Goal: Use online tool/utility: Use online tool/utility

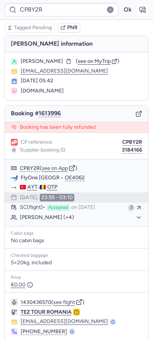
click at [147, 4] on button "button" at bounding box center [142, 10] width 12 height 12
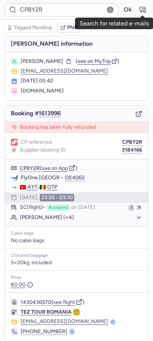
click at [141, 8] on icon "button" at bounding box center [141, 9] width 7 height 7
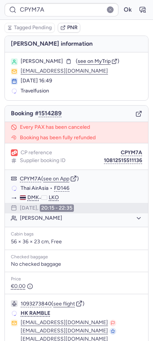
type input "CPBY2R"
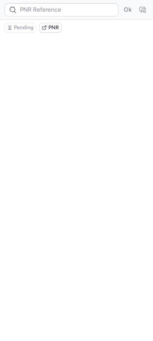
type input "CPBY2R"
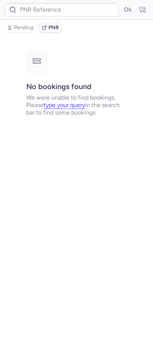
type input "CPIT9E"
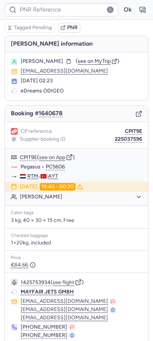
type input "CPBY2R"
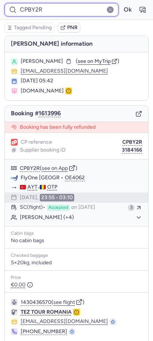
click at [49, 13] on input "CPBY2R" at bounding box center [61, 9] width 114 height 13
paste input "DT1744568065553853"
type input "DT1744568065553853"
click at [121, 4] on button "Ok" at bounding box center [127, 10] width 12 height 12
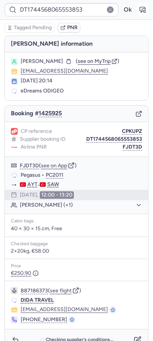
click at [141, 10] on icon "button" at bounding box center [143, 9] width 6 height 5
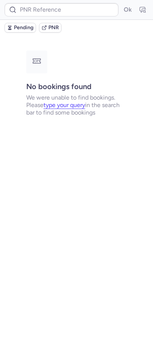
type input "CPBY2R"
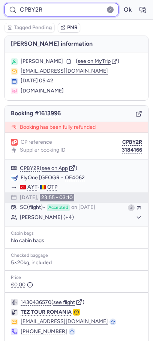
click at [30, 14] on input "CPBY2R" at bounding box center [61, 9] width 114 height 13
paste input "DT1744568065553853"
click at [121, 4] on button "Ok" at bounding box center [127, 10] width 12 height 12
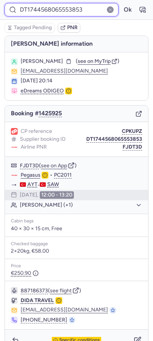
click at [57, 16] on input "DT1744568065553853" at bounding box center [61, 9] width 114 height 13
click at [57, 7] on input "DT1744568065553853" at bounding box center [61, 9] width 114 height 13
paste input "CPKUPZ"
click at [121, 4] on button "Ok" at bounding box center [127, 10] width 12 height 12
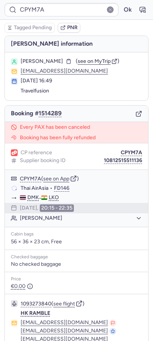
type input "CP5FA5"
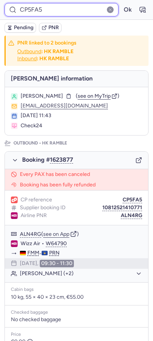
click at [64, 3] on input "CP5FA5" at bounding box center [61, 9] width 114 height 13
paste input "KUPZ"
click at [121, 4] on button "Ok" at bounding box center [127, 10] width 12 height 12
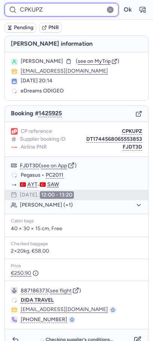
type input "CP5FA5"
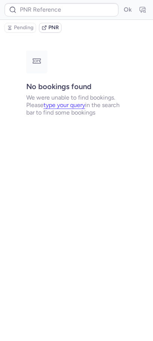
type input "CPBY2R"
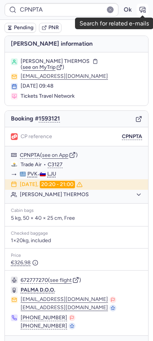
click at [137, 8] on button "button" at bounding box center [142, 10] width 12 height 12
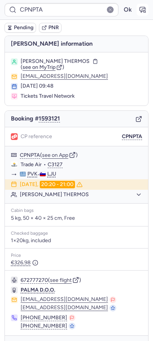
type input "CP5FA5"
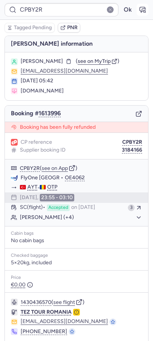
type input "CPYM7A"
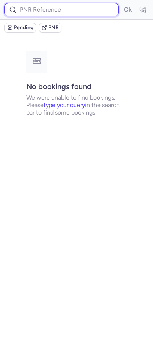
click at [46, 15] on input at bounding box center [61, 9] width 114 height 13
paste input "CPKUPZ"
type input "CPKUPZ"
click at [121, 4] on button "Ok" at bounding box center [127, 10] width 12 height 12
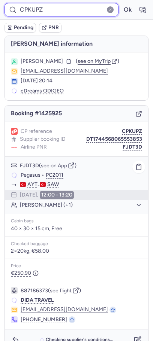
scroll to position [14, 0]
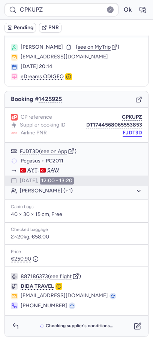
click at [131, 132] on button "FJDT3D" at bounding box center [131, 133] width 19 height 6
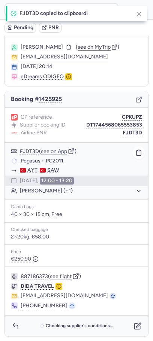
click at [30, 161] on link "Pegasus" at bounding box center [31, 161] width 20 height 7
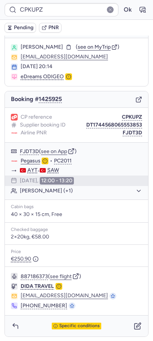
click at [45, 47] on span "[PERSON_NAME]" at bounding box center [42, 47] width 42 height 6
copy span "[PERSON_NAME]"
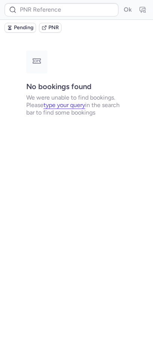
scroll to position [0, 0]
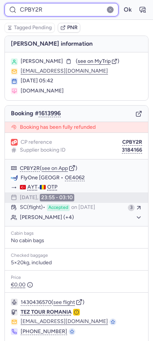
click at [62, 11] on input "CPBY2R" at bounding box center [61, 9] width 114 height 13
paste input "9WQF"
click at [121, 4] on button "Ok" at bounding box center [127, 10] width 12 height 12
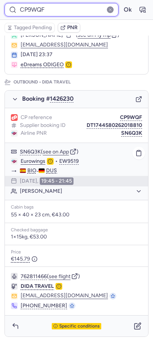
scroll to position [59, 0]
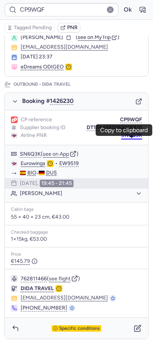
click at [133, 138] on button "SN6Q3K" at bounding box center [131, 135] width 21 height 6
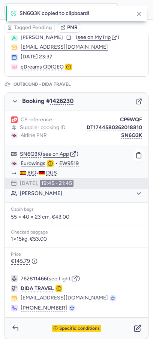
click at [31, 167] on link "Eurowings" at bounding box center [33, 163] width 25 height 7
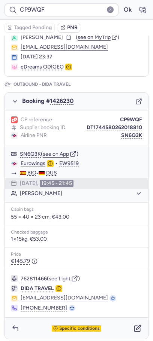
drag, startPoint x: 54, startPoint y: 36, endPoint x: 106, endPoint y: 41, distance: 51.9
click at [106, 40] on div "[PERSON_NAME] ( see on MyTrip )" at bounding box center [81, 37] width 121 height 6
copy span "[PERSON_NAME]"
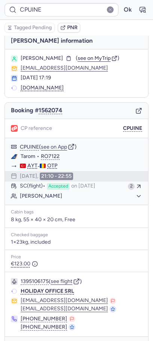
scroll to position [2, 0]
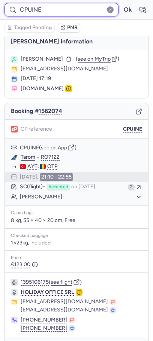
click at [79, 10] on input "CPUINE" at bounding box center [61, 9] width 114 height 13
paste input "9WQF"
click at [121, 4] on button "Ok" at bounding box center [127, 10] width 12 height 12
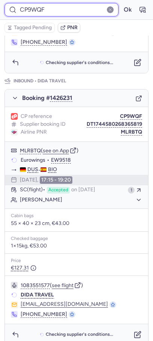
scroll to position [338, 0]
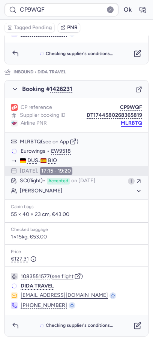
click at [137, 122] on button "MLRBTQ" at bounding box center [130, 123] width 21 height 6
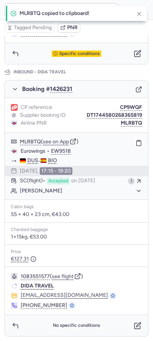
click at [34, 152] on span "Eurowings" at bounding box center [33, 151] width 25 height 7
click at [31, 152] on span "Eurowings" at bounding box center [33, 151] width 25 height 7
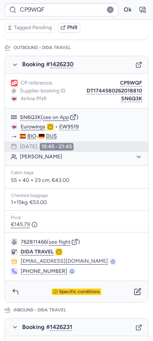
scroll to position [0, 0]
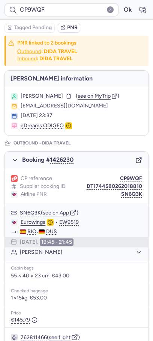
copy div "[PERSON_NAME]"
drag, startPoint x: 55, startPoint y: 95, endPoint x: 128, endPoint y: 95, distance: 72.6
click at [128, 95] on div "[PERSON_NAME] ( see on MyTrip )" at bounding box center [81, 96] width 121 height 6
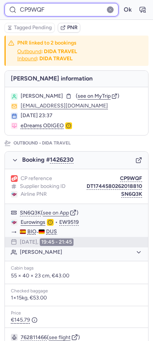
click at [53, 10] on input "CP9WQF" at bounding box center [61, 9] width 114 height 13
paste input "PWX4"
click at [121, 4] on button "Ok" at bounding box center [127, 10] width 12 height 12
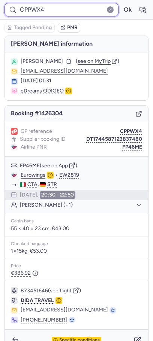
scroll to position [14, 0]
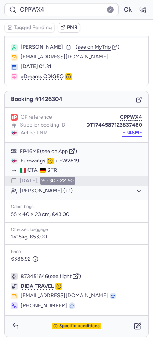
click at [131, 133] on button "FP46ME" at bounding box center [132, 133] width 20 height 6
click at [63, 46] on span "[PERSON_NAME]" at bounding box center [42, 47] width 42 height 6
copy span "MALPANDE"
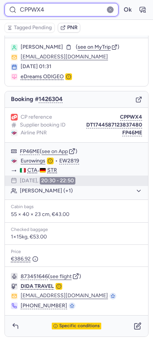
click at [47, 12] on input "CPPWX4" at bounding box center [61, 9] width 114 height 13
paste input "2BQP"
click at [121, 4] on button "Ok" at bounding box center [127, 10] width 12 height 12
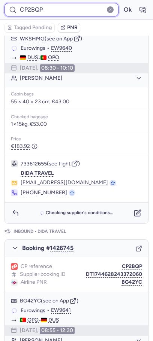
scroll to position [91, 0]
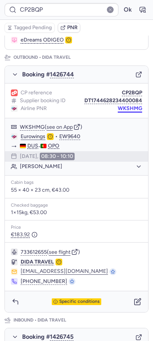
click at [122, 106] on button "WKSHMG" at bounding box center [129, 109] width 24 height 6
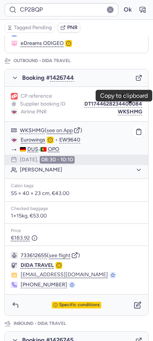
scroll to position [0, 0]
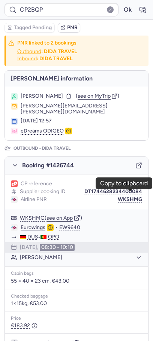
click at [63, 94] on span "[PERSON_NAME]" at bounding box center [42, 96] width 42 height 6
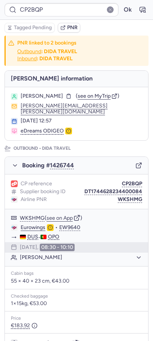
click at [63, 94] on span "[PERSON_NAME]" at bounding box center [42, 96] width 42 height 6
copy span "[PERSON_NAME]"
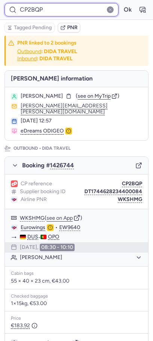
click at [43, 11] on input "CP2BQP" at bounding box center [61, 9] width 114 height 13
paste input "NZUI"
click at [121, 4] on button "Ok" at bounding box center [127, 10] width 12 height 12
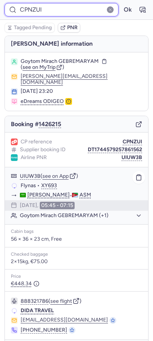
scroll to position [19, 0]
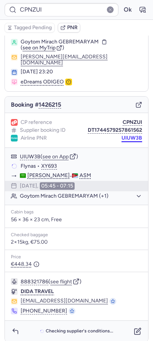
click at [129, 135] on button "UIUW3B" at bounding box center [131, 138] width 21 height 6
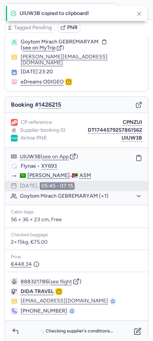
click at [28, 163] on span "Flynas" at bounding box center [28, 166] width 15 height 7
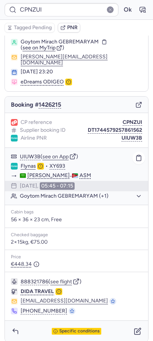
click at [82, 44] on span "Goytom Mirach GEBREMARYAM" at bounding box center [60, 42] width 78 height 6
copy span "GEBREMARYAM"
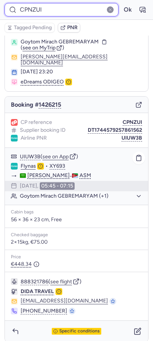
click at [44, 13] on input "CPNZUI" at bounding box center [61, 9] width 114 height 13
paste input "2BQP"
click at [121, 4] on button "Ok" at bounding box center [127, 10] width 12 height 12
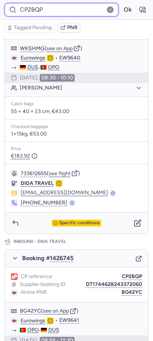
scroll to position [324, 0]
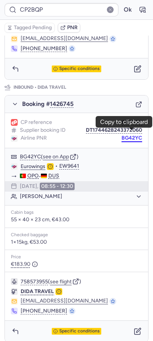
click at [134, 135] on button "BG42YC" at bounding box center [131, 138] width 21 height 6
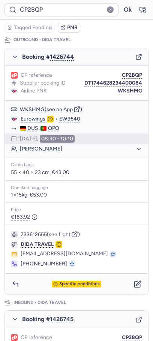
scroll to position [19, 0]
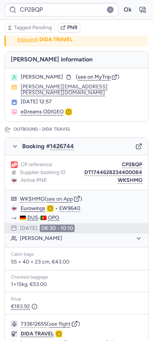
click at [63, 79] on span "[PERSON_NAME]" at bounding box center [42, 77] width 42 height 6
copy span "[PERSON_NAME]"
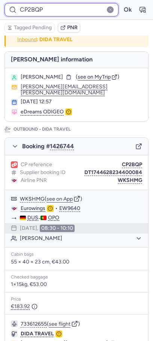
click at [59, 14] on input "CP2BQP" at bounding box center [61, 9] width 114 height 13
paste input "XTO"
click at [121, 4] on button "Ok" at bounding box center [127, 10] width 12 height 12
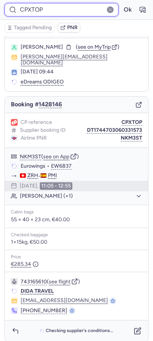
scroll to position [14, 0]
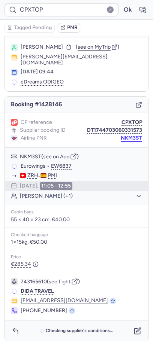
click at [131, 135] on button "NKM3ST" at bounding box center [130, 138] width 21 height 6
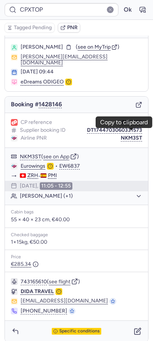
click at [47, 48] on span "[PERSON_NAME]" at bounding box center [42, 47] width 42 height 6
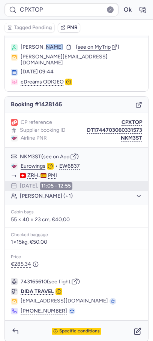
click at [47, 48] on span "[PERSON_NAME]" at bounding box center [42, 47] width 42 height 6
copy span "[PERSON_NAME]"
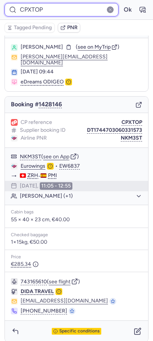
click at [58, 10] on input "CPXTOP" at bounding box center [61, 9] width 114 height 13
paste input "ZHRI"
click at [121, 4] on button "Ok" at bounding box center [127, 10] width 12 height 12
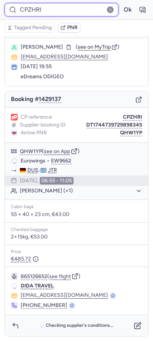
scroll to position [19, 0]
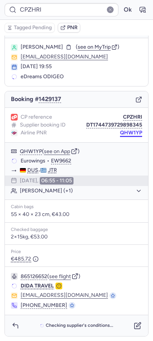
click at [133, 130] on button "QHW1YP" at bounding box center [131, 133] width 22 height 6
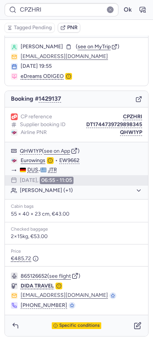
click at [63, 44] on span "[PERSON_NAME]" at bounding box center [42, 47] width 42 height 6
copy span "[PERSON_NAME]"
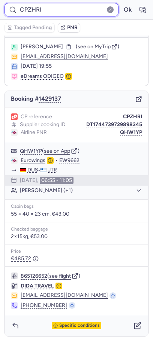
click at [54, 11] on input "CPZHRI" at bounding box center [61, 9] width 114 height 13
paste input "HZM2"
click at [121, 4] on button "Ok" at bounding box center [127, 10] width 12 height 12
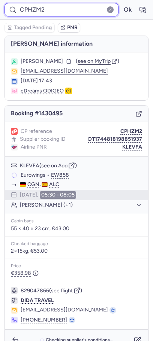
scroll to position [14, 0]
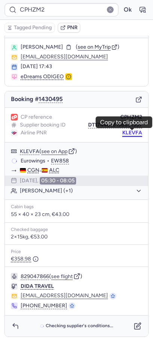
click at [135, 132] on button "KLEVFA" at bounding box center [132, 133] width 20 height 6
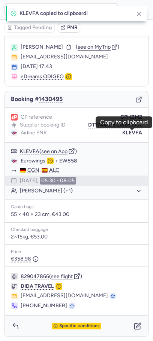
click at [52, 46] on span "[PERSON_NAME]" at bounding box center [42, 47] width 42 height 6
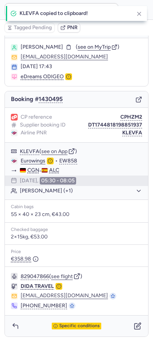
copy span "MAGNUSDOTTIR"
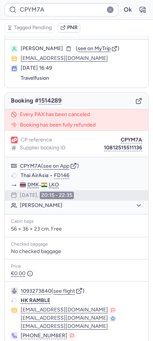
scroll to position [13, 0]
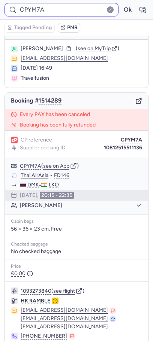
click at [55, 3] on div "CPYM7A Ok" at bounding box center [76, 10] width 153 height 20
click at [55, 3] on input "CPYM7A" at bounding box center [61, 9] width 114 height 13
paste input "ZOMC"
click at [121, 4] on button "Ok" at bounding box center [127, 10] width 12 height 12
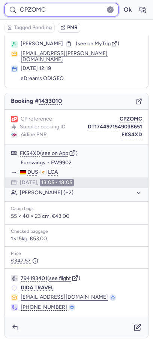
scroll to position [14, 0]
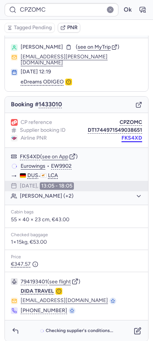
click at [129, 135] on button "FKS4XD" at bounding box center [131, 138] width 21 height 6
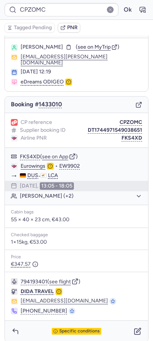
click at [42, 46] on span "[PERSON_NAME]" at bounding box center [42, 47] width 42 height 6
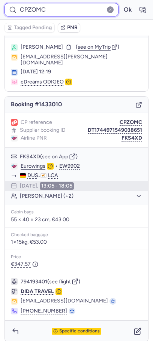
click at [89, 9] on input "CPZOMC" at bounding box center [61, 9] width 114 height 13
paste input "IUWY"
click at [121, 4] on button "Ok" at bounding box center [127, 10] width 12 height 12
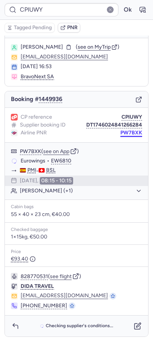
click at [135, 131] on button "PW7BXK" at bounding box center [131, 133] width 22 height 6
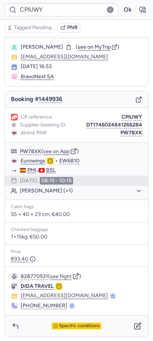
click at [51, 44] on span "[PERSON_NAME]" at bounding box center [42, 47] width 42 height 6
click at [46, 45] on span "[PERSON_NAME]" at bounding box center [42, 47] width 42 height 6
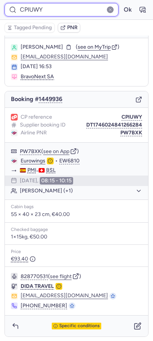
click at [72, 14] on input "CPIUWY" at bounding box center [61, 9] width 114 height 13
paste input "J74W"
click at [121, 4] on button "Ok" at bounding box center [127, 10] width 12 height 12
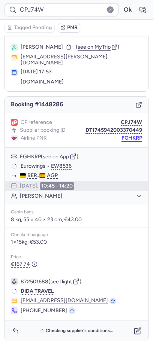
click at [130, 135] on button "FGHKRP" at bounding box center [131, 138] width 21 height 6
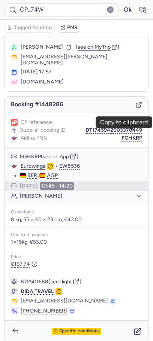
click at [51, 47] on span "[PERSON_NAME]" at bounding box center [42, 47] width 42 height 6
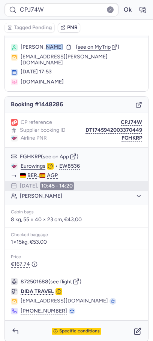
click at [51, 47] on span "[PERSON_NAME]" at bounding box center [42, 47] width 42 height 6
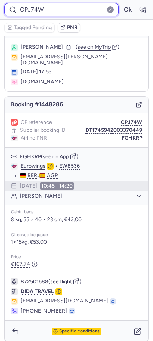
click at [91, 4] on input "CPJ74W" at bounding box center [61, 9] width 114 height 13
paste input "2YXE"
click at [121, 4] on button "Ok" at bounding box center [127, 10] width 12 height 12
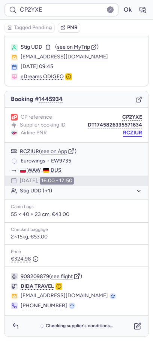
click at [135, 132] on button "RCZIUR" at bounding box center [132, 133] width 19 height 6
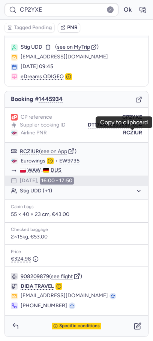
click at [38, 50] on div "[PERSON_NAME] ( see on MyTrip )" at bounding box center [76, 47] width 131 height 7
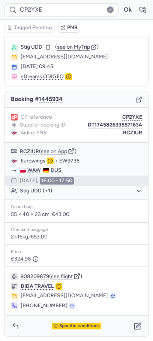
click at [38, 48] on span "Stig UDD" at bounding box center [32, 47] width 22 height 6
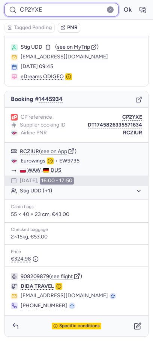
click at [79, 11] on input "CP2YXE" at bounding box center [61, 9] width 114 height 13
paste input "Y2IJ"
click at [121, 4] on button "Ok" at bounding box center [127, 10] width 12 height 12
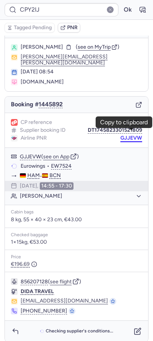
click at [125, 135] on button "GJJEVW" at bounding box center [131, 138] width 22 height 6
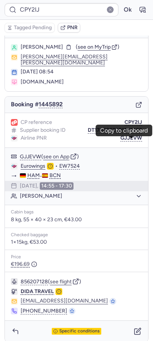
scroll to position [0, 0]
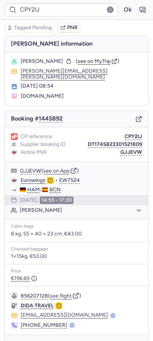
click at [44, 60] on span "[PERSON_NAME]" at bounding box center [42, 61] width 42 height 6
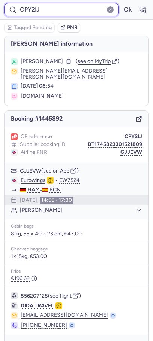
click at [32, 7] on input "CPY2IJ" at bounding box center [61, 9] width 114 height 13
paste input "CPUCK8"
click at [32, 7] on input "CPYCPUCK82IJ" at bounding box center [61, 9] width 114 height 13
paste input "UCK8"
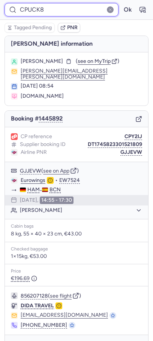
click at [121, 4] on button "Ok" at bounding box center [127, 10] width 12 height 12
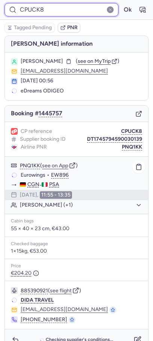
scroll to position [19, 0]
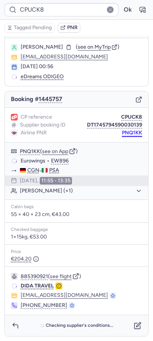
click at [126, 132] on button "PNQ1KK" at bounding box center [132, 133] width 20 height 6
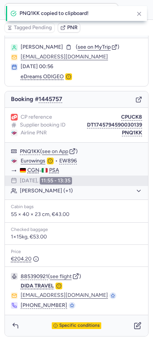
drag, startPoint x: 43, startPoint y: 41, endPoint x: 97, endPoint y: 37, distance: 54.0
click at [63, 44] on span "[PERSON_NAME]" at bounding box center [42, 47] width 42 height 6
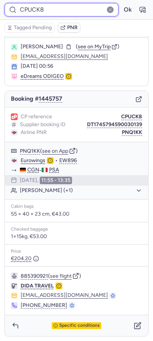
click at [80, 9] on input "CPUCK8" at bounding box center [61, 9] width 114 height 13
click at [80, 8] on input "CPUCK8" at bounding box center [61, 9] width 114 height 13
paste input "BTHY"
click at [121, 4] on button "Ok" at bounding box center [127, 10] width 12 height 12
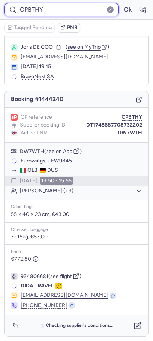
scroll to position [13, 0]
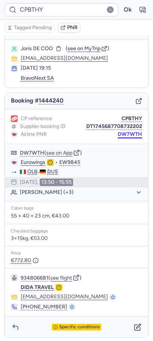
click at [119, 135] on button "DW7WTH" at bounding box center [129, 134] width 24 height 6
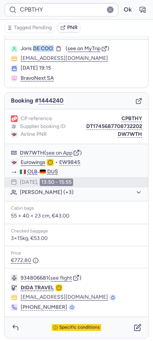
drag, startPoint x: 34, startPoint y: 48, endPoint x: 56, endPoint y: 49, distance: 21.7
click at [56, 49] on div "Joris DE COO" at bounding box center [42, 49] width 42 height 6
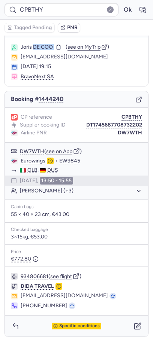
scroll to position [0, 0]
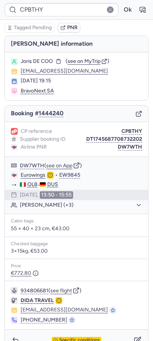
click at [95, 17] on div "CPBTHY Ok" at bounding box center [76, 10] width 153 height 20
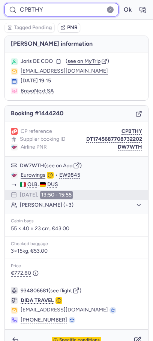
click at [95, 11] on input "CPBTHY" at bounding box center [61, 9] width 114 height 13
paste input "7ESV"
click at [121, 4] on button "Ok" at bounding box center [127, 10] width 12 height 12
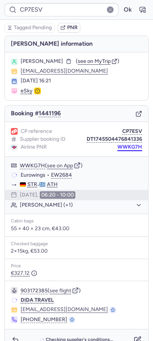
click at [132, 145] on button "WWKG7H" at bounding box center [129, 147] width 25 height 6
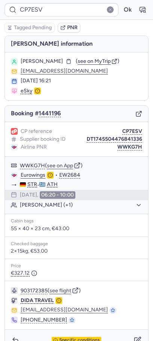
click at [52, 58] on span "[PERSON_NAME]" at bounding box center [42, 61] width 42 height 6
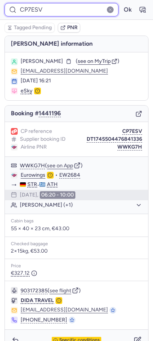
click at [74, 9] on input "CP7ESV" at bounding box center [61, 9] width 114 height 13
paste input "EX9Y"
click at [121, 4] on button "Ok" at bounding box center [127, 10] width 12 height 12
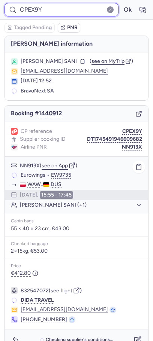
scroll to position [14, 0]
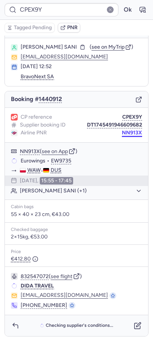
click at [126, 133] on button "NN913X" at bounding box center [132, 133] width 20 height 6
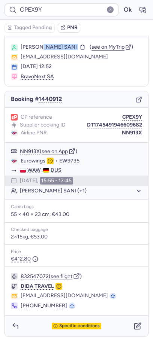
drag, startPoint x: 41, startPoint y: 46, endPoint x: 92, endPoint y: 46, distance: 50.9
click at [92, 48] on div "[PERSON_NAME] SANI ( see on MyTrip )" at bounding box center [81, 47] width 121 height 6
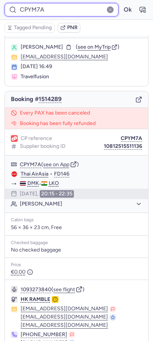
click at [59, 9] on input "CPYM7A" at bounding box center [61, 9] width 114 height 13
paste input "BEZ"
click at [121, 4] on button "Ok" at bounding box center [127, 10] width 12 height 12
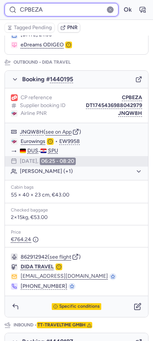
scroll to position [75, 0]
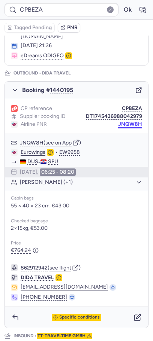
click at [134, 121] on button "JNQW8H" at bounding box center [130, 124] width 24 height 6
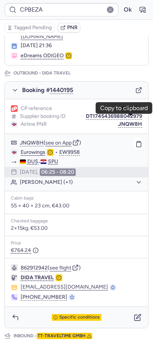
scroll to position [0, 0]
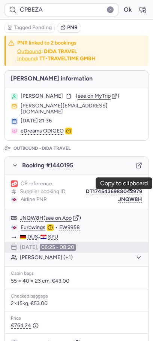
click at [61, 95] on span "[PERSON_NAME]" at bounding box center [42, 96] width 42 height 6
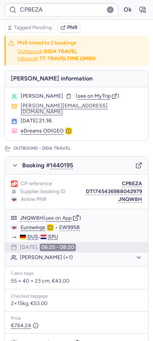
click at [61, 95] on span "[PERSON_NAME]" at bounding box center [42, 96] width 42 height 6
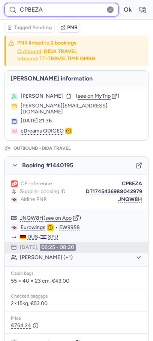
click at [62, 10] on input "CPBEZA" at bounding box center [61, 9] width 114 height 13
paste input "7BYN"
click at [121, 4] on button "Ok" at bounding box center [127, 10] width 12 height 12
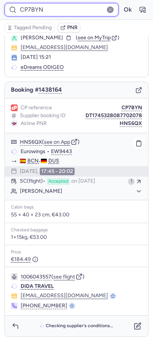
scroll to position [24, 0]
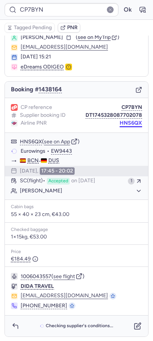
click at [137, 125] on button "HNS6QX" at bounding box center [130, 123] width 22 height 6
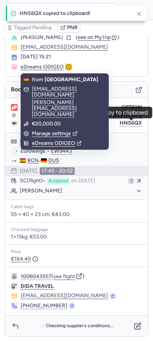
click at [45, 39] on span "[PERSON_NAME]" at bounding box center [42, 37] width 42 height 6
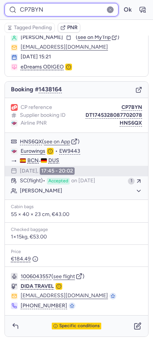
click at [99, 12] on input "CP7BYN" at bounding box center [61, 9] width 114 height 13
paste input "WMX4"
click at [121, 4] on button "Ok" at bounding box center [127, 10] width 12 height 12
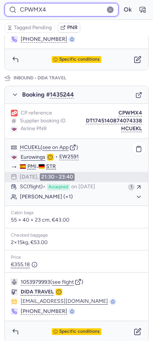
scroll to position [333, 0]
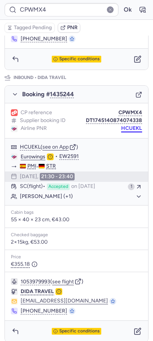
click at [128, 125] on button "HCUEKL" at bounding box center [131, 128] width 21 height 6
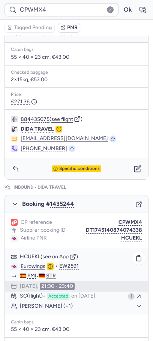
scroll to position [0, 0]
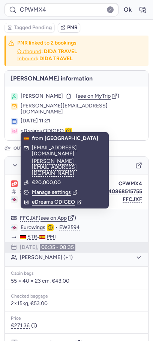
click at [51, 98] on span "[PERSON_NAME]" at bounding box center [42, 96] width 42 height 6
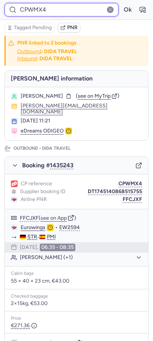
click at [61, 9] on input "CPWMX4" at bounding box center [61, 9] width 114 height 13
paste input "NQAW"
click at [121, 4] on button "Ok" at bounding box center [127, 10] width 12 height 12
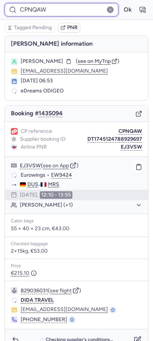
scroll to position [14, 0]
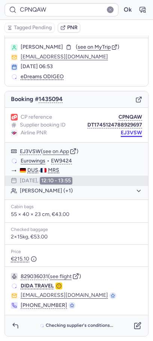
click at [131, 135] on button "EJ3VSW" at bounding box center [130, 133] width 21 height 6
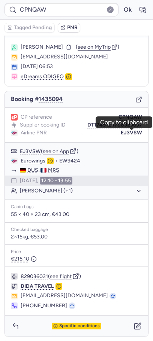
click at [63, 48] on span "[PERSON_NAME]" at bounding box center [42, 47] width 42 height 6
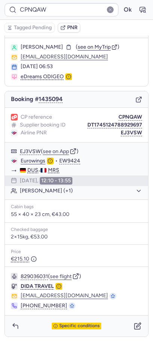
click at [63, 48] on span "[PERSON_NAME]" at bounding box center [42, 47] width 42 height 6
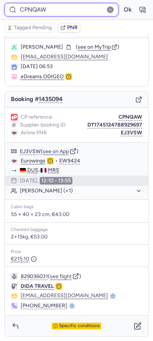
click at [75, 11] on input "CPNQAW" at bounding box center [61, 9] width 114 height 13
paste input "3O2L"
click at [121, 4] on button "Ok" at bounding box center [127, 10] width 12 height 12
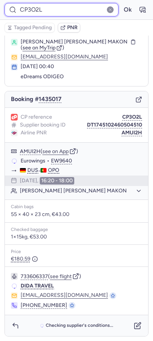
scroll to position [19, 0]
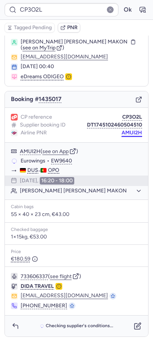
click at [129, 132] on button "AMUI2H" at bounding box center [131, 133] width 21 height 6
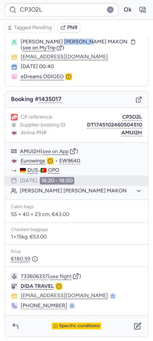
drag, startPoint x: 52, startPoint y: 42, endPoint x: 85, endPoint y: 42, distance: 32.9
click at [85, 42] on span "[PERSON_NAME] [PERSON_NAME] MAKON" at bounding box center [74, 42] width 107 height 6
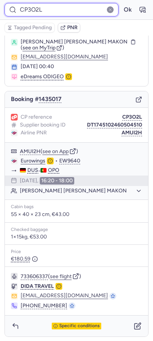
click at [74, 6] on input "CP3O2L" at bounding box center [61, 9] width 114 height 13
paste input "NMOF"
click at [121, 4] on button "Ok" at bounding box center [127, 10] width 12 height 12
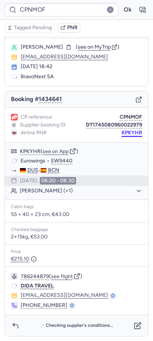
click at [125, 134] on button "KPKYHR" at bounding box center [131, 133] width 21 height 6
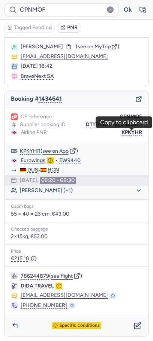
click at [63, 44] on span "[PERSON_NAME]" at bounding box center [42, 47] width 42 height 6
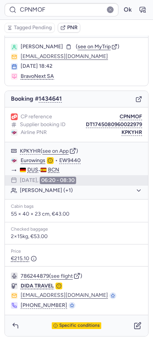
click at [63, 44] on span "[PERSON_NAME]" at bounding box center [42, 47] width 42 height 6
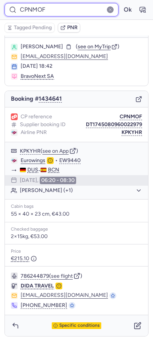
click at [89, 12] on input "CPNMOF" at bounding box center [61, 9] width 114 height 13
paste input "FIKH"
click at [121, 4] on button "Ok" at bounding box center [127, 10] width 12 height 12
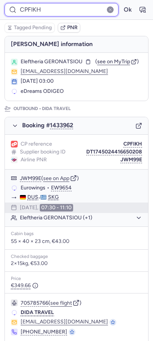
scroll to position [323, 0]
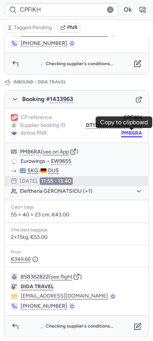
click at [135, 133] on button "PMB6RA" at bounding box center [131, 133] width 21 height 6
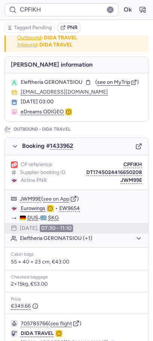
scroll to position [0, 0]
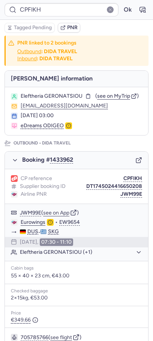
click at [61, 95] on span "Eleftheria GERONATSIOU" at bounding box center [52, 96] width 62 height 6
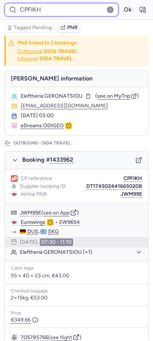
click at [90, 15] on input "CPFIKH" at bounding box center [61, 9] width 114 height 13
paste input "RQLC"
type input "CPRQLC"
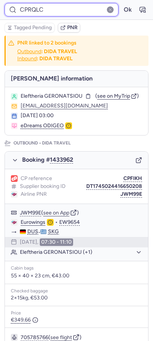
click at [121, 4] on button "Ok" at bounding box center [127, 10] width 12 height 12
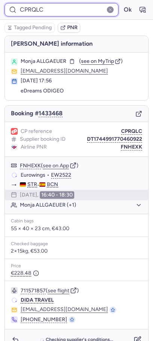
scroll to position [14, 0]
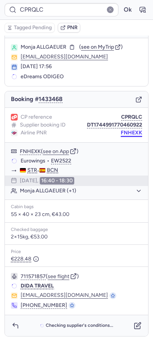
click at [133, 135] on button "FNHEXK" at bounding box center [130, 133] width 21 height 6
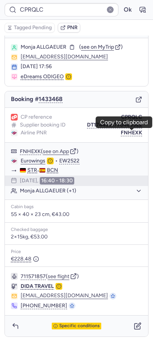
click at [46, 48] on span "Monja ALLGAEUER" at bounding box center [44, 47] width 46 height 6
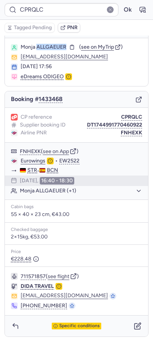
click at [46, 48] on span "Monja ALLGAEUER" at bounding box center [44, 47] width 46 height 6
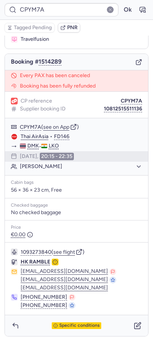
scroll to position [0, 0]
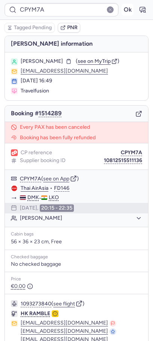
click at [125, 12] on button "Ok" at bounding box center [127, 10] width 12 height 12
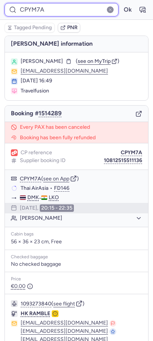
click at [38, 14] on input "CPYM7A" at bounding box center [61, 9] width 114 height 13
paste input "DP6Q"
click at [121, 4] on button "Ok" at bounding box center [127, 10] width 12 height 12
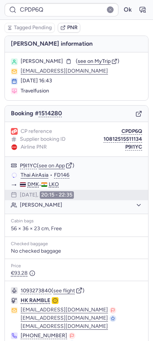
drag, startPoint x: 113, startPoint y: 140, endPoint x: 83, endPoint y: 220, distance: 86.0
click at [85, 219] on div "CP reference CPDP6Q Supplier booking ID 10812515511134 Airline PNR P9I1YC P9I1Y…" at bounding box center [76, 237] width 143 height 231
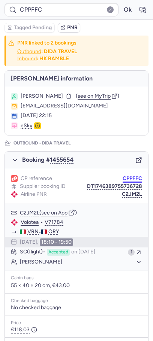
click at [130, 178] on button "CPPFFC" at bounding box center [131, 178] width 19 height 6
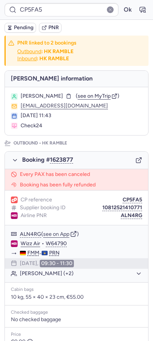
type input "SM3002"
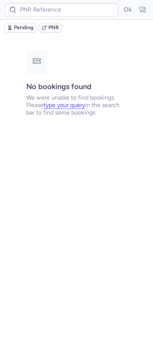
type input "CPPSQK"
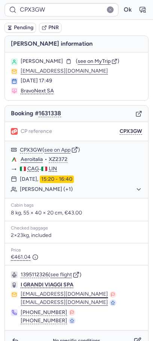
scroll to position [15, 0]
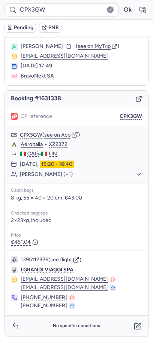
type input "CP5FA5"
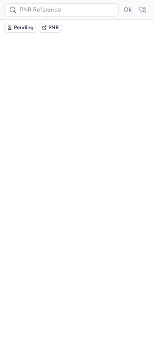
scroll to position [0, 0]
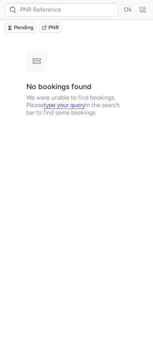
type input "CPX3GW"
